Goal: Task Accomplishment & Management: Complete application form

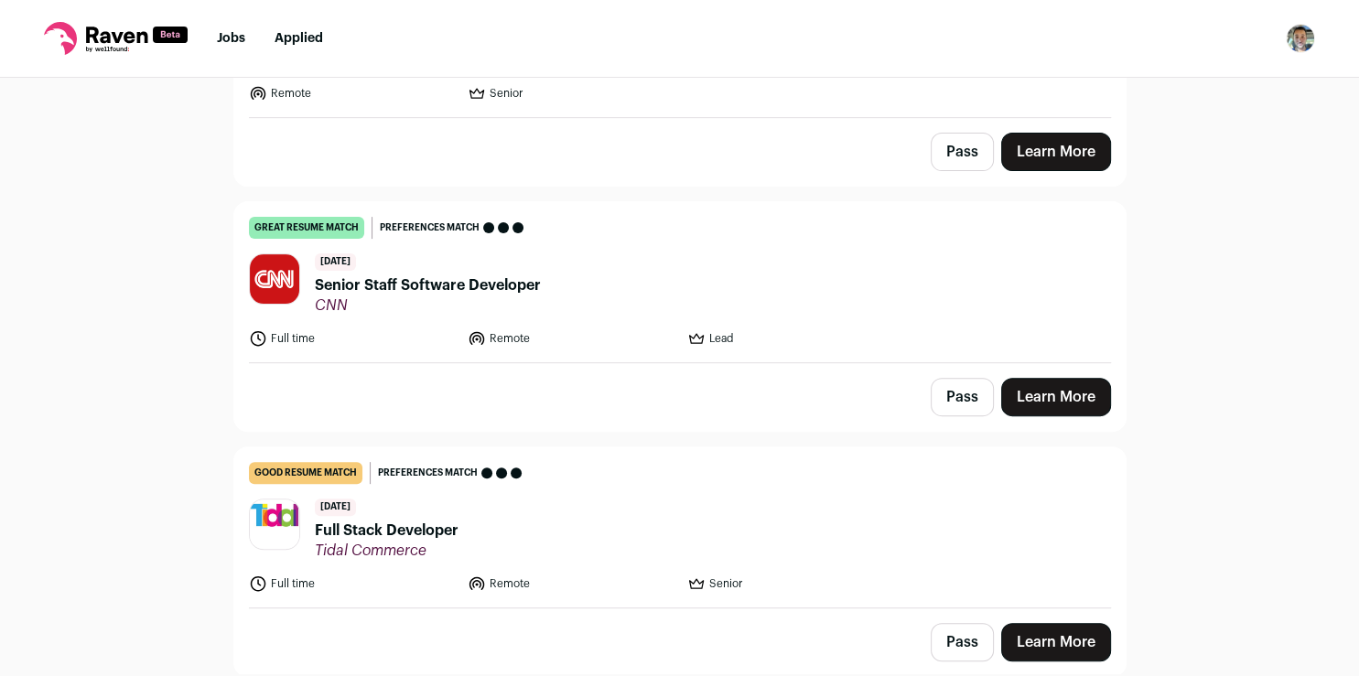
scroll to position [609, 0]
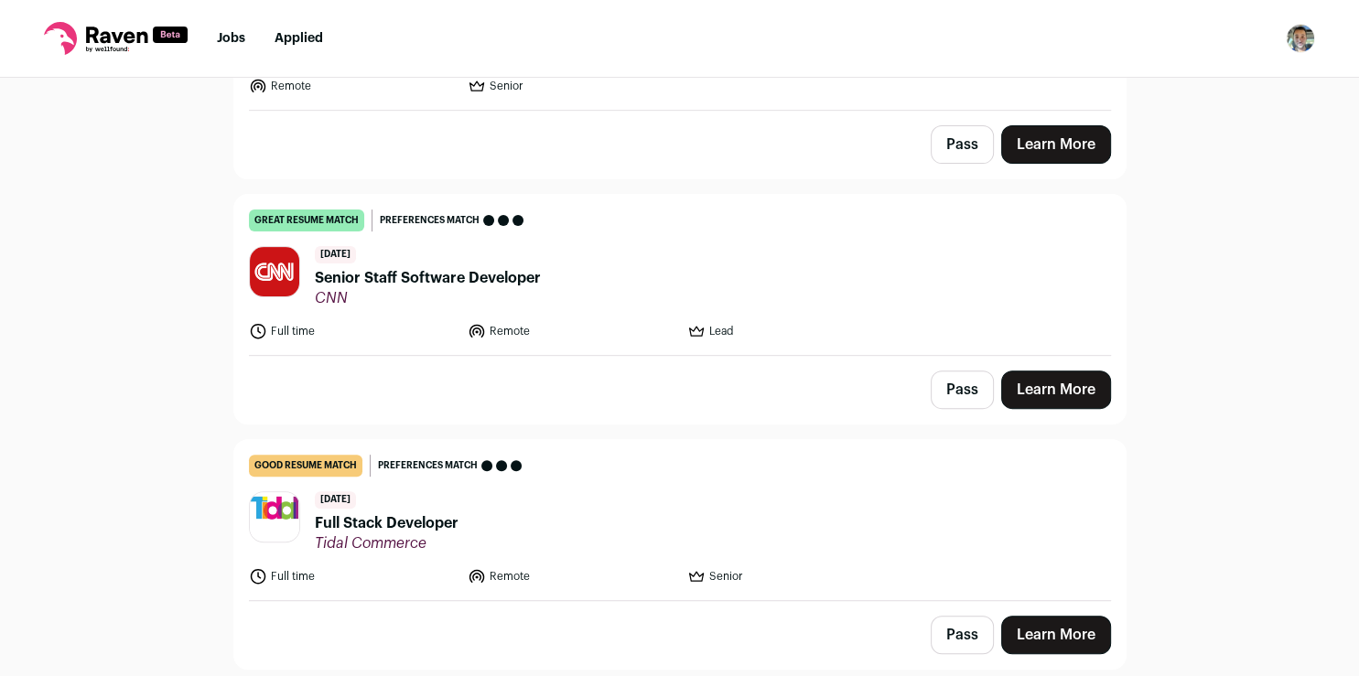
click at [1074, 384] on link "Learn More" at bounding box center [1056, 390] width 110 height 38
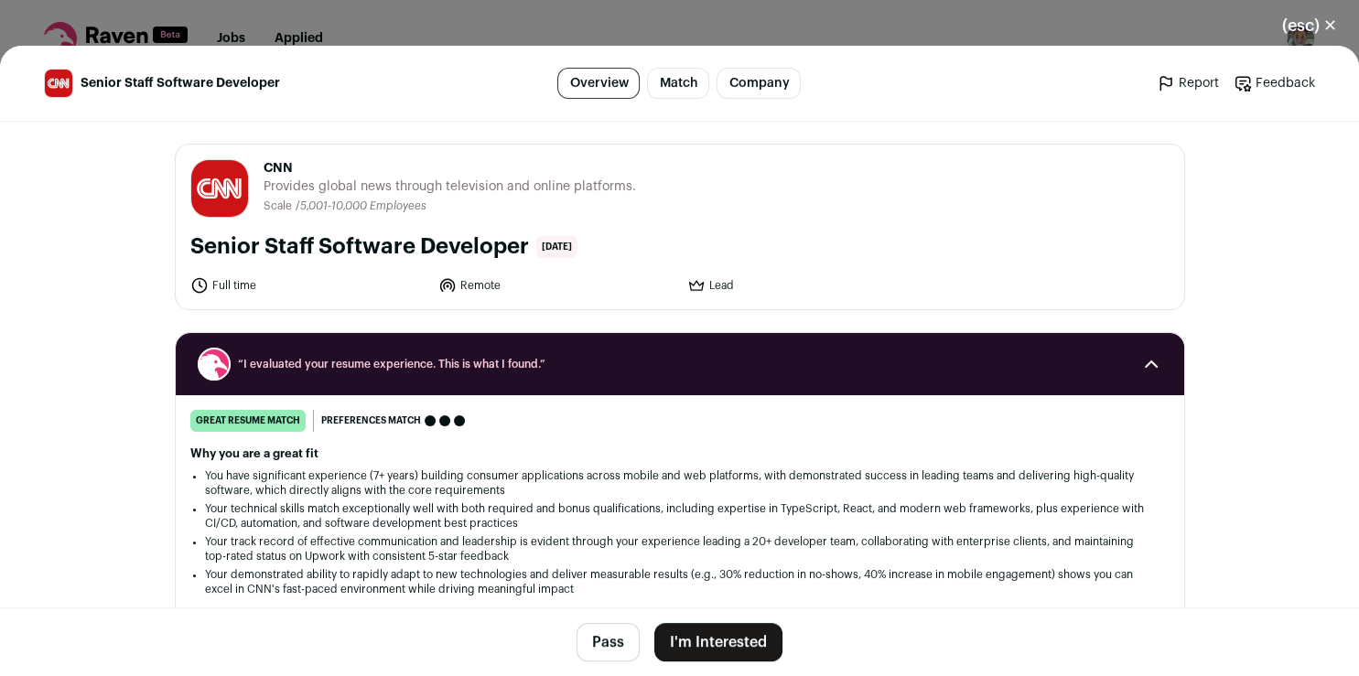
scroll to position [69, 0]
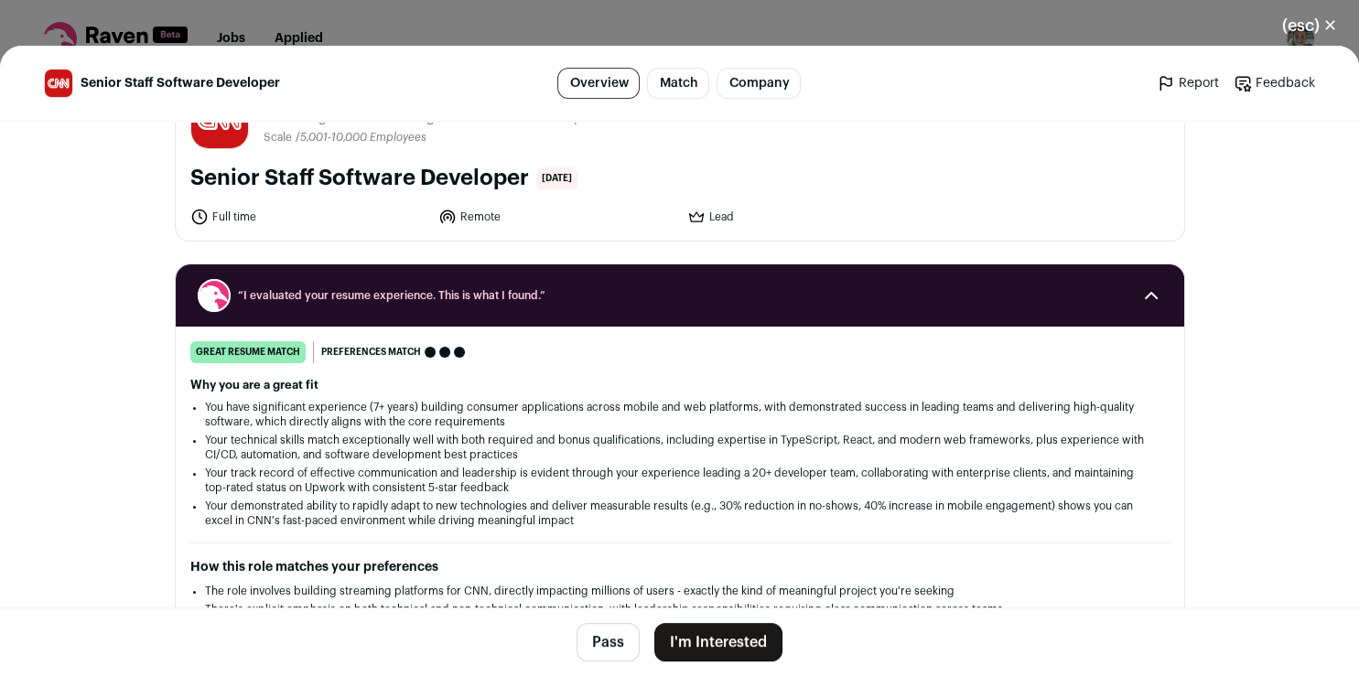
click at [724, 648] on button "I'm Interested" at bounding box center [718, 642] width 128 height 38
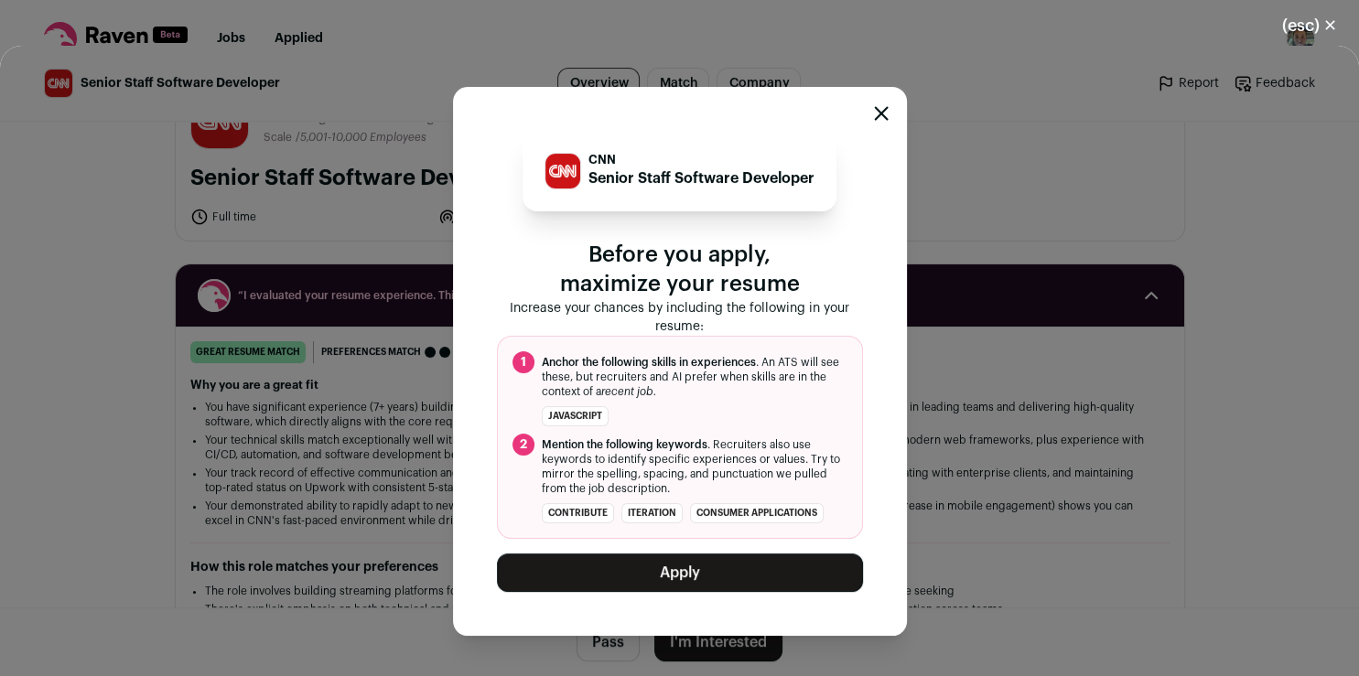
click at [708, 582] on button "Apply" at bounding box center [680, 573] width 366 height 38
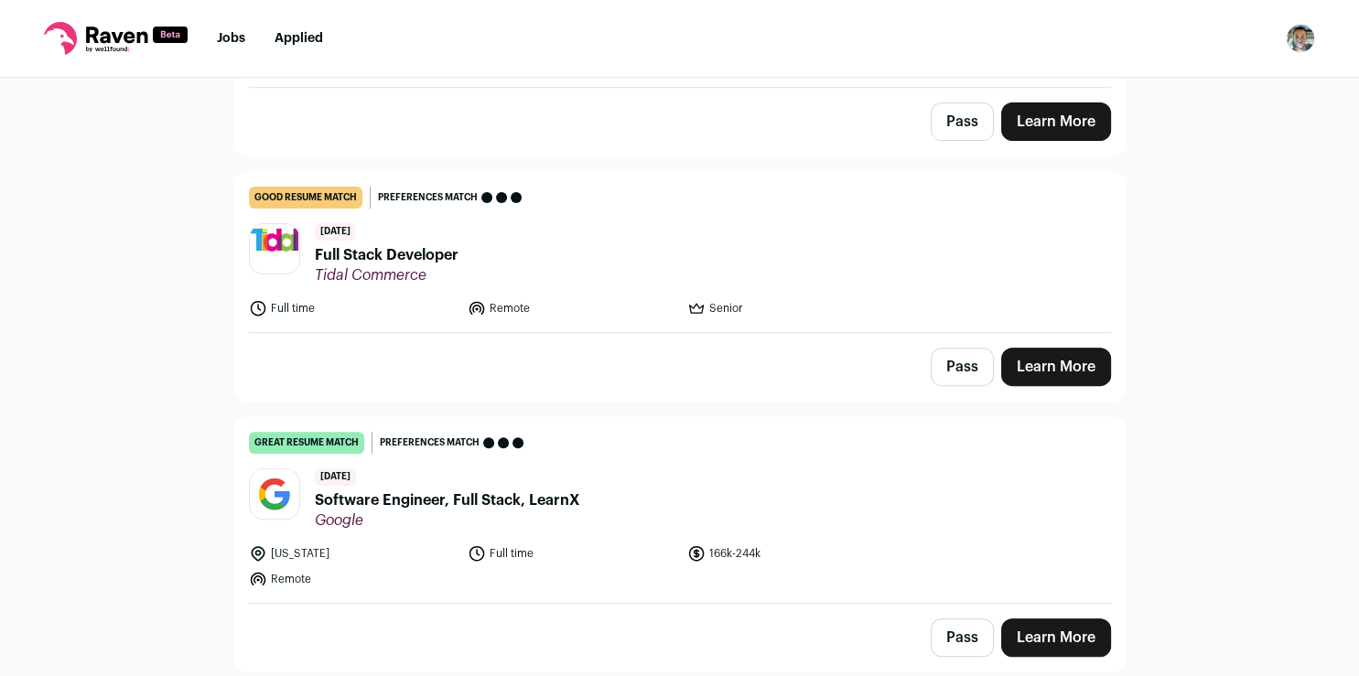
scroll to position [647, 0]
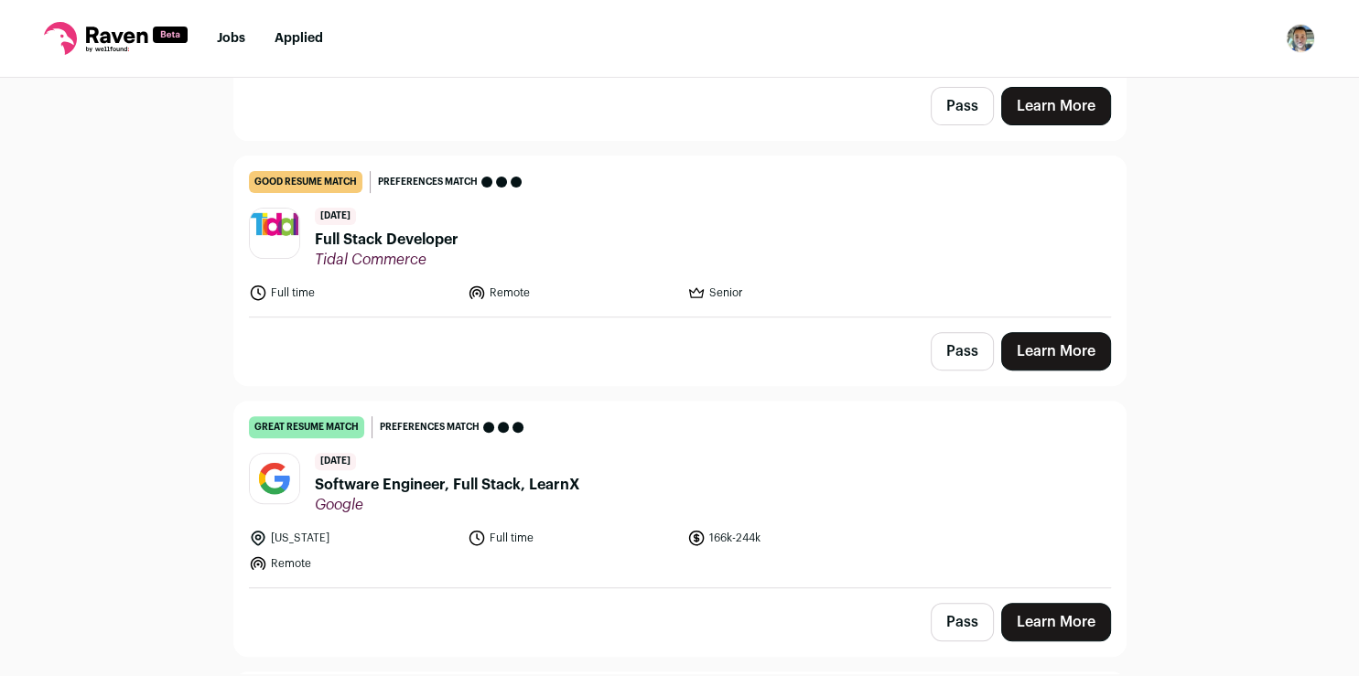
click at [1036, 346] on link "Learn More" at bounding box center [1056, 351] width 110 height 38
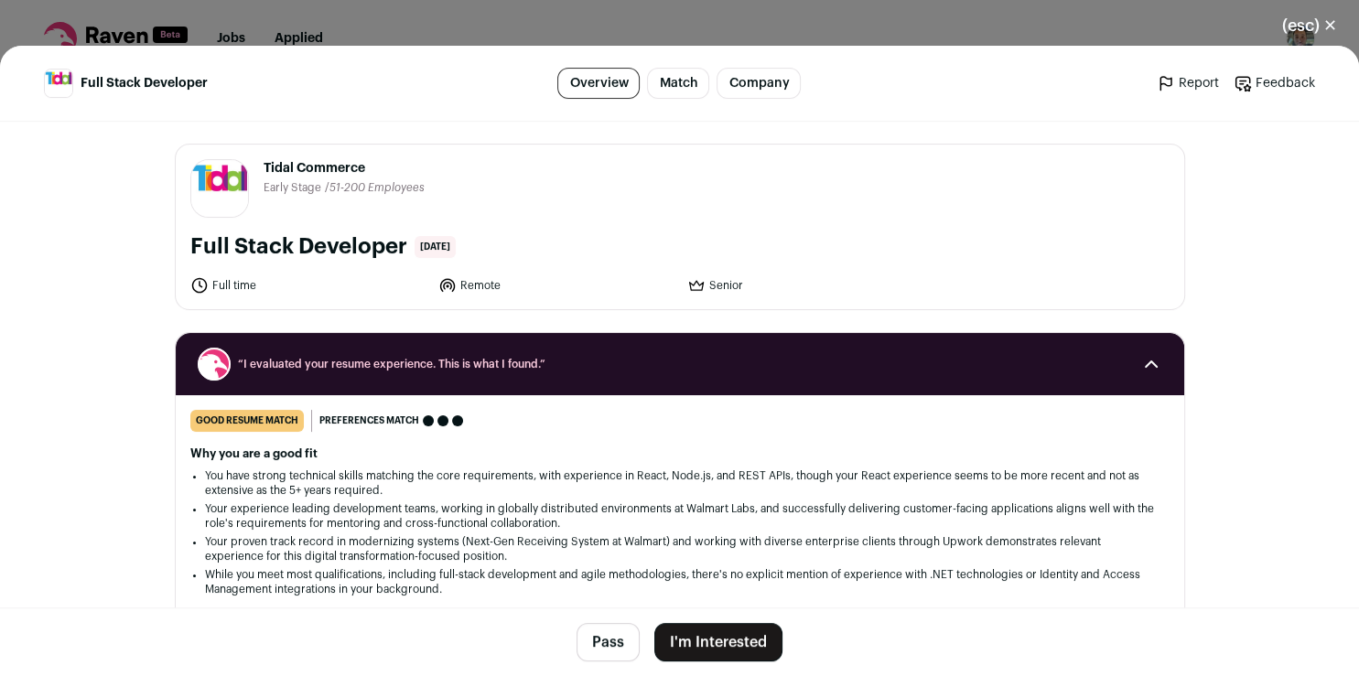
scroll to position [69, 0]
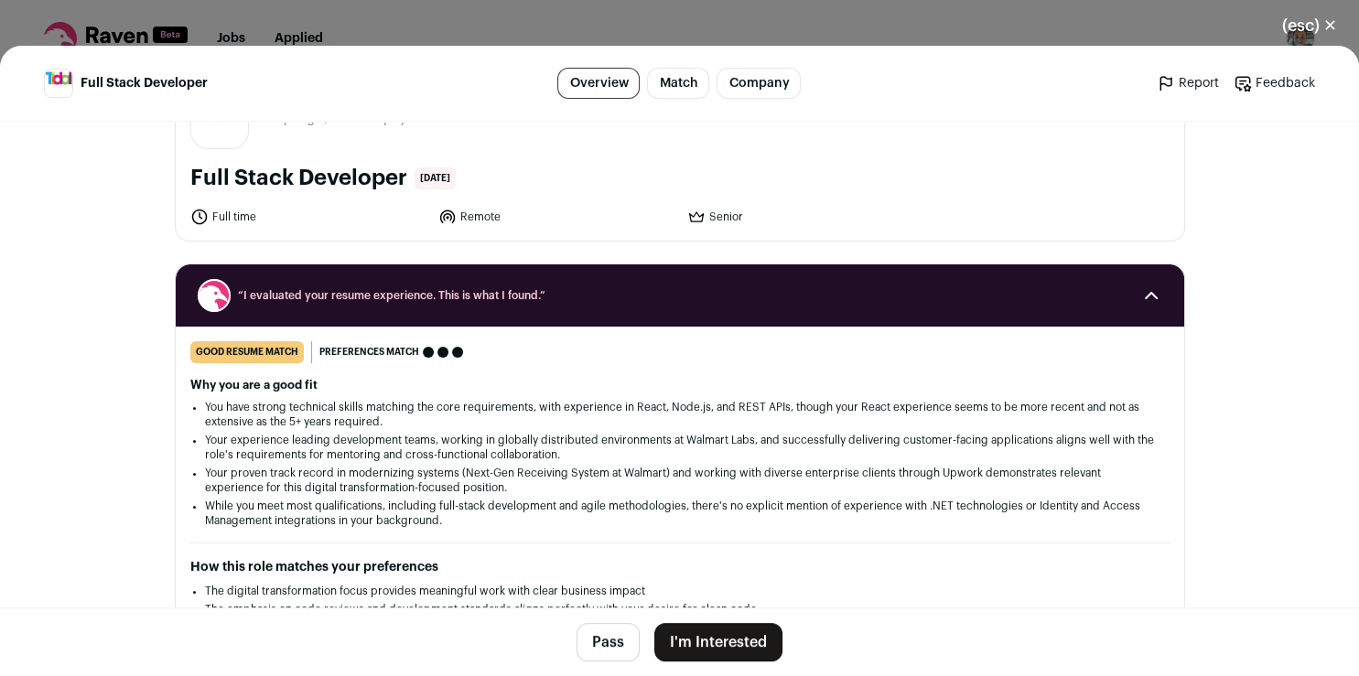
click at [715, 634] on button "I'm Interested" at bounding box center [718, 642] width 128 height 38
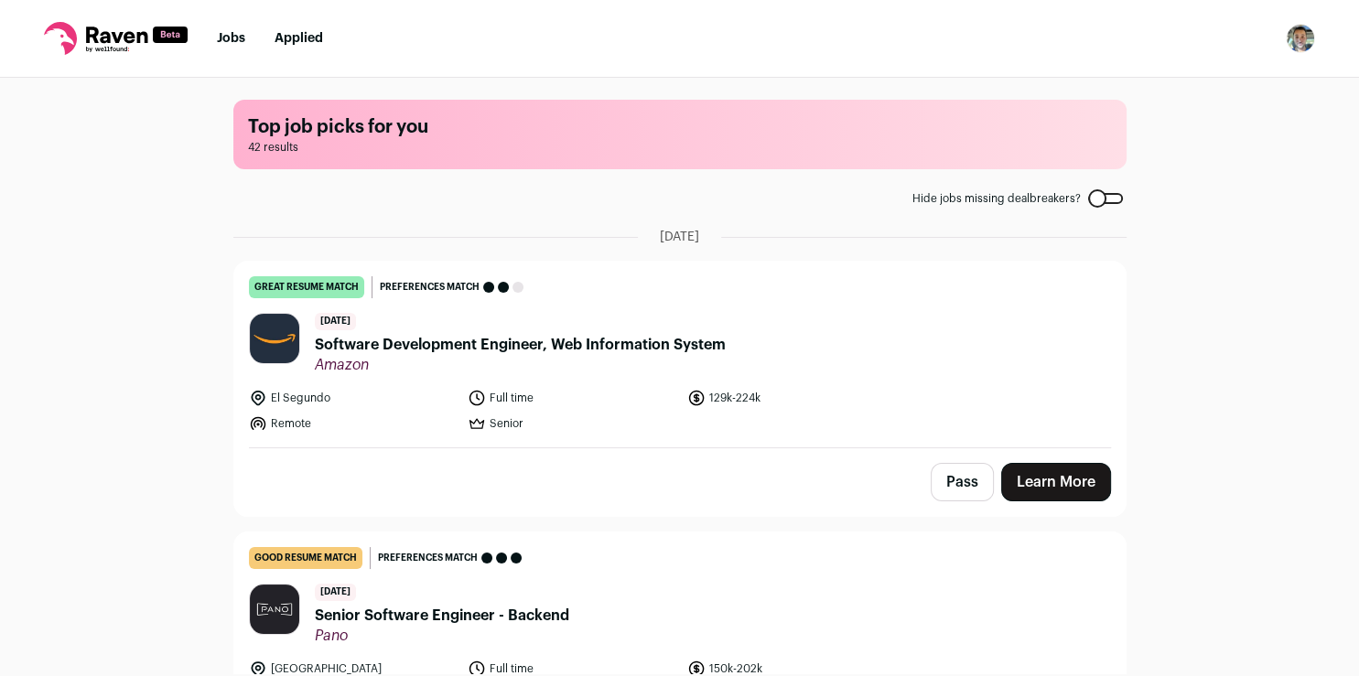
click at [348, 601] on div "[DATE] Senior Software Engineer - Backend [GEOGRAPHIC_DATA]" at bounding box center [442, 614] width 254 height 61
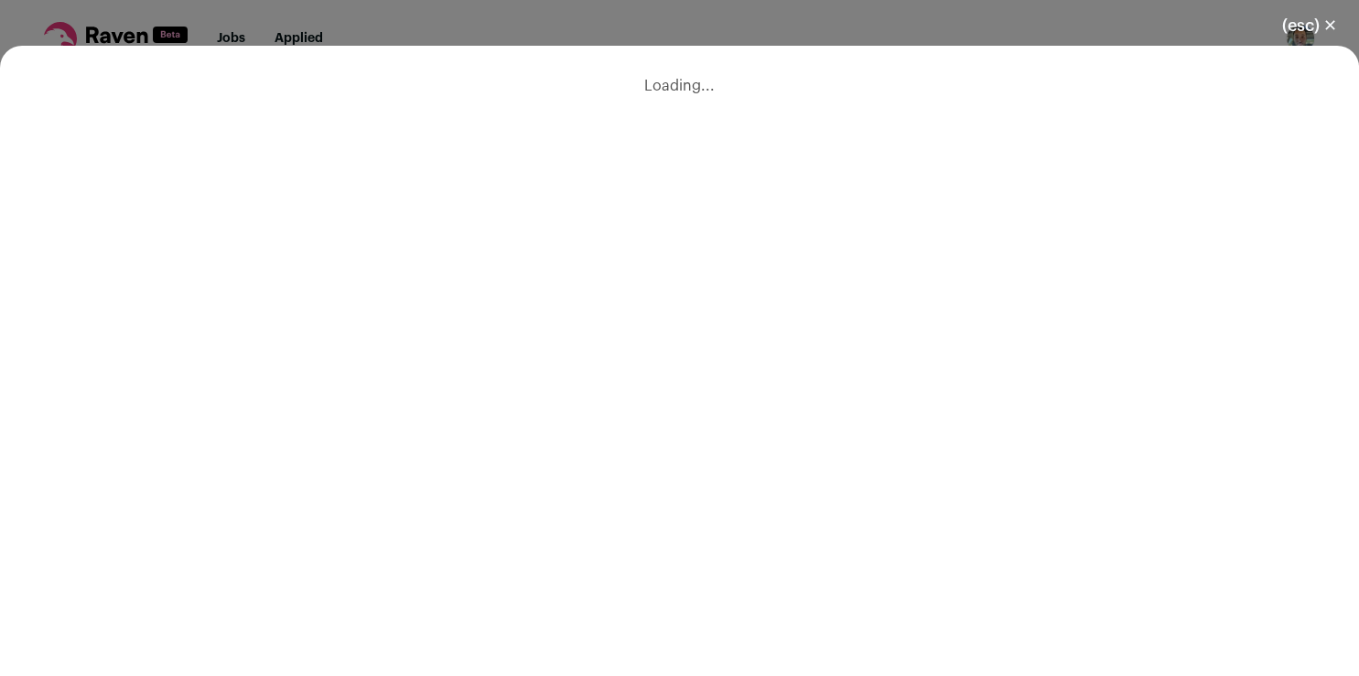
click at [348, 601] on div "Loading..." at bounding box center [679, 361] width 1359 height 631
